Goal: Navigation & Orientation: Find specific page/section

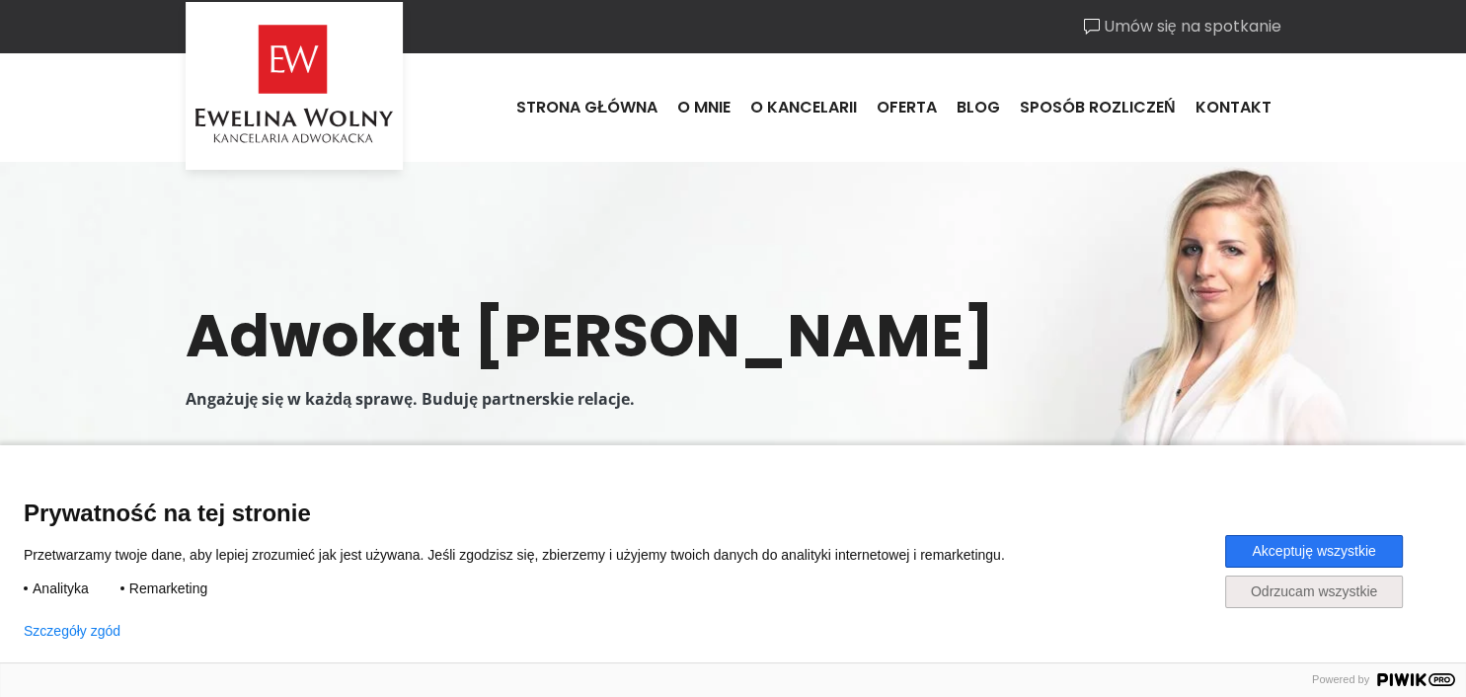
click at [1251, 543] on button "Akceptuję wszystkie" at bounding box center [1314, 551] width 178 height 33
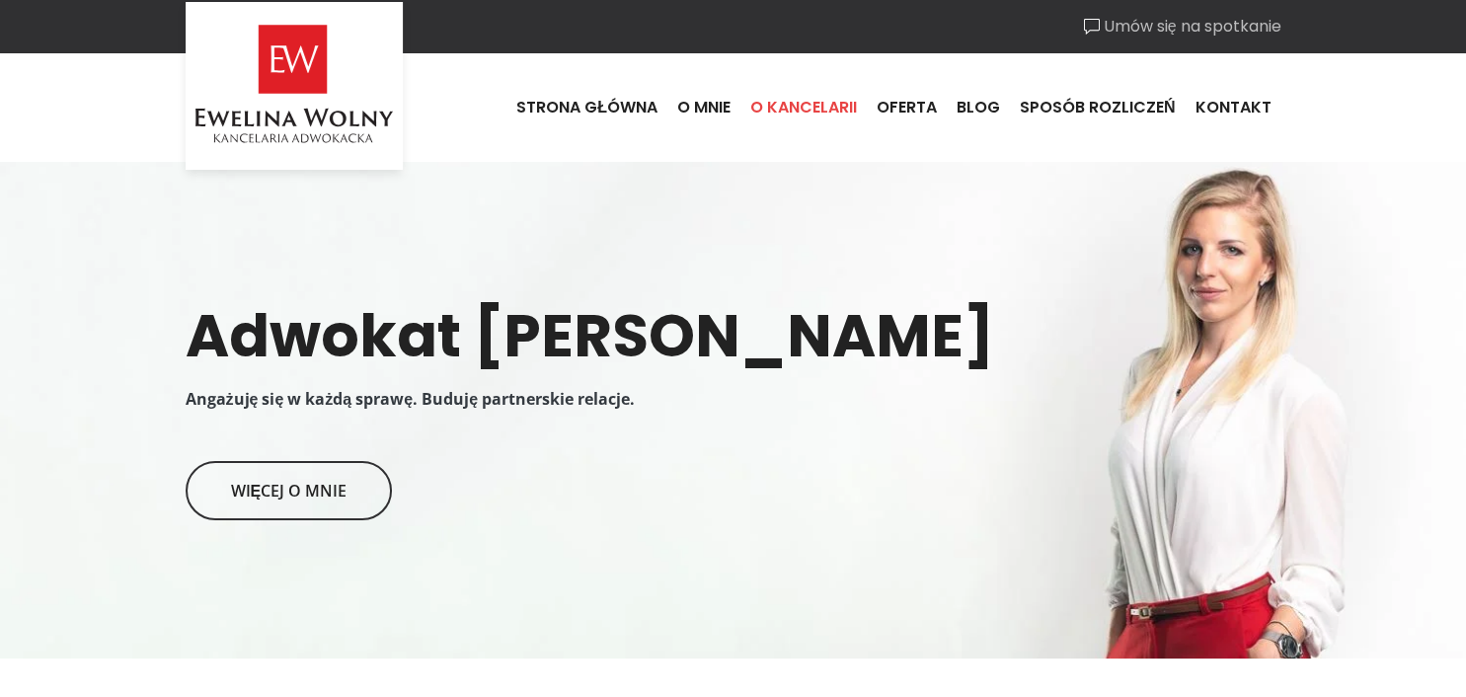
click at [788, 109] on link "O kancelarii" at bounding box center [804, 107] width 126 height 53
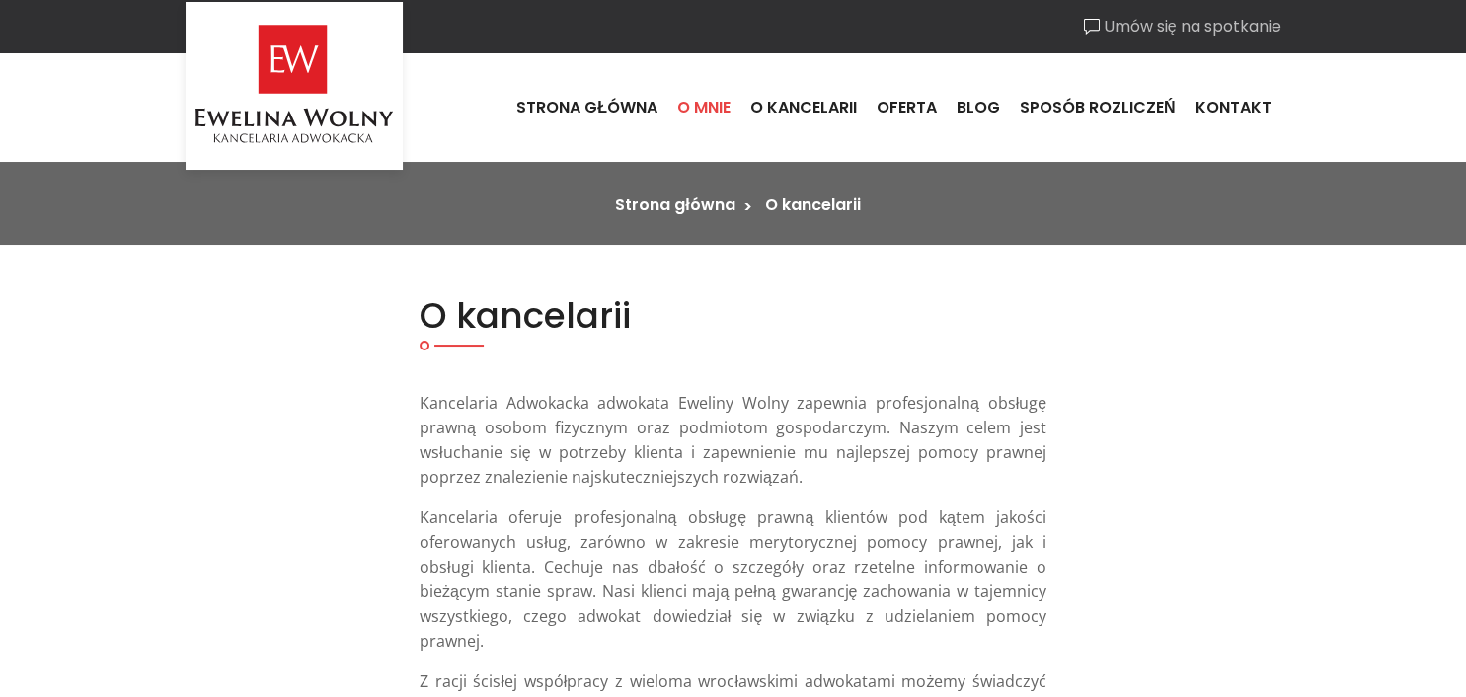
click at [714, 108] on link "O mnie" at bounding box center [704, 107] width 73 height 53
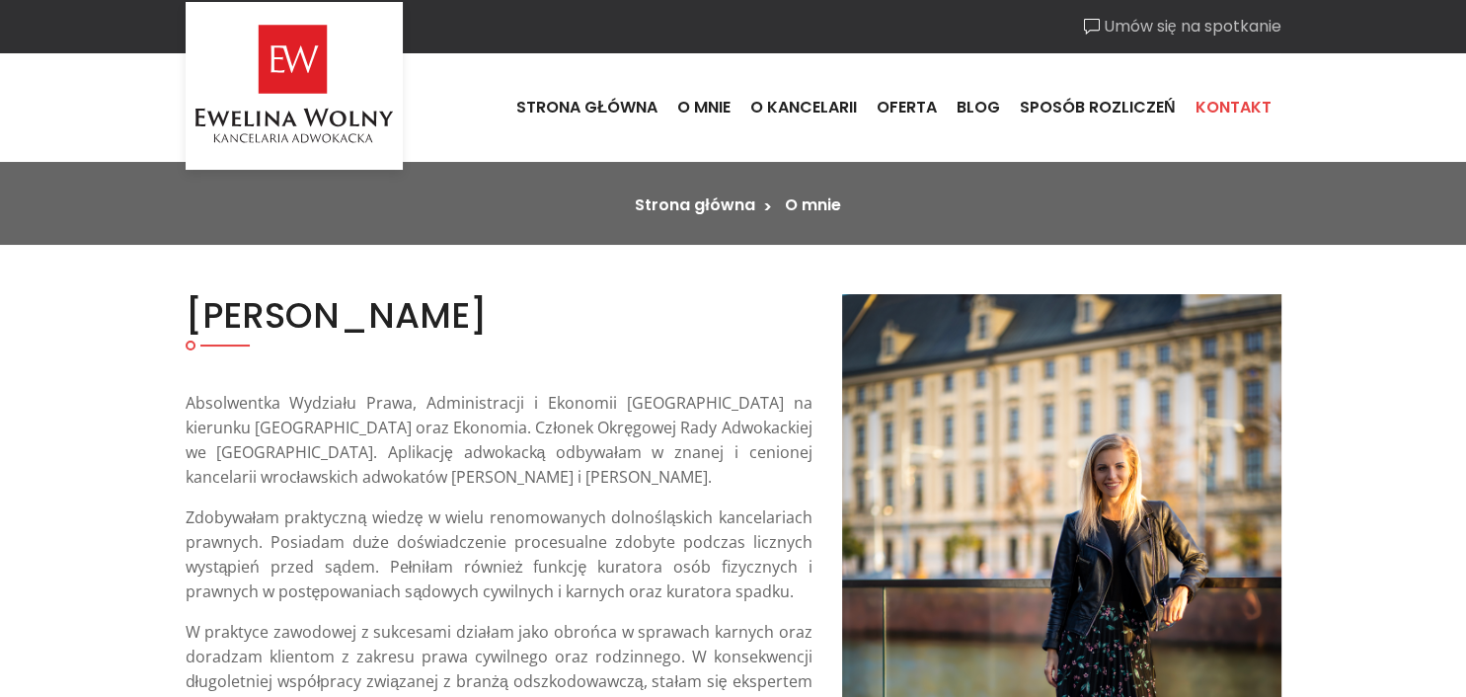
click at [1240, 110] on link "Kontakt" at bounding box center [1234, 107] width 96 height 53
